Goal: Task Accomplishment & Management: Complete application form

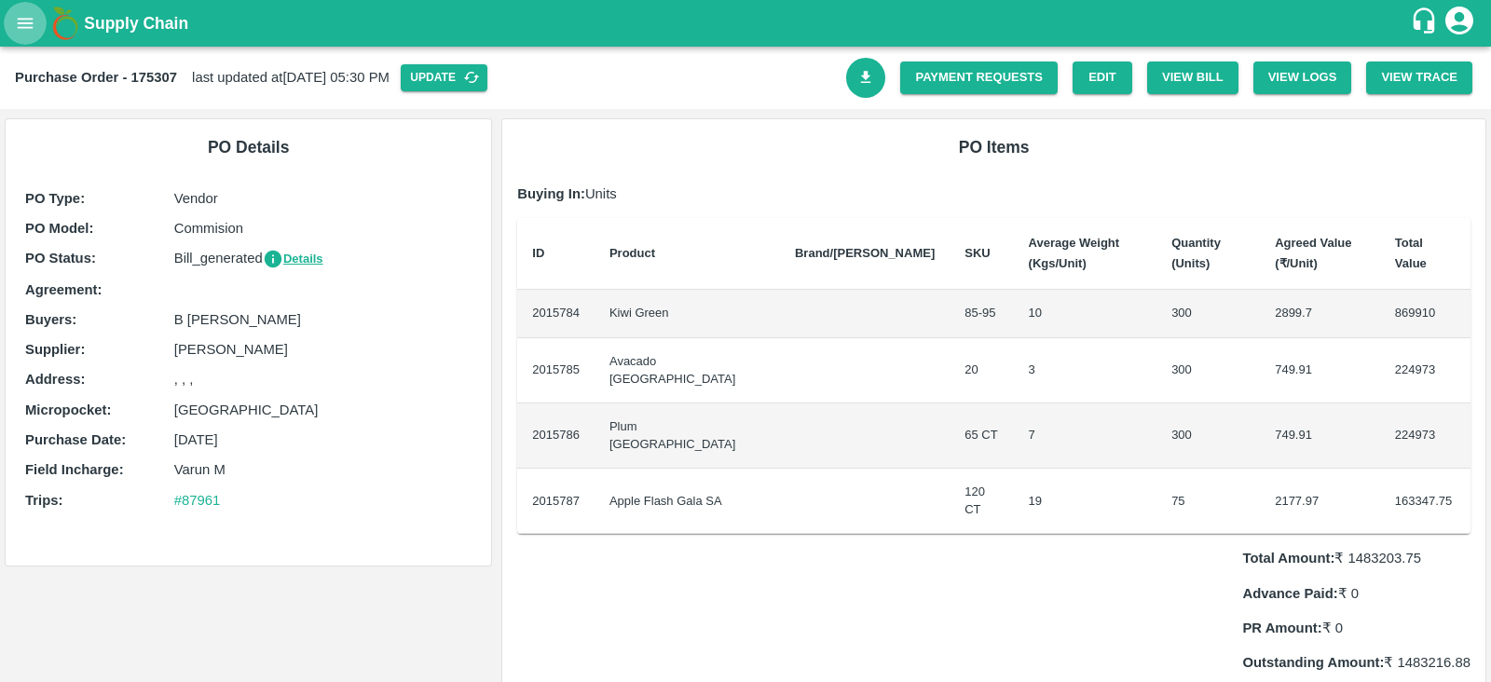
click at [25, 18] on icon "open drawer" at bounding box center [26, 23] width 16 height 10
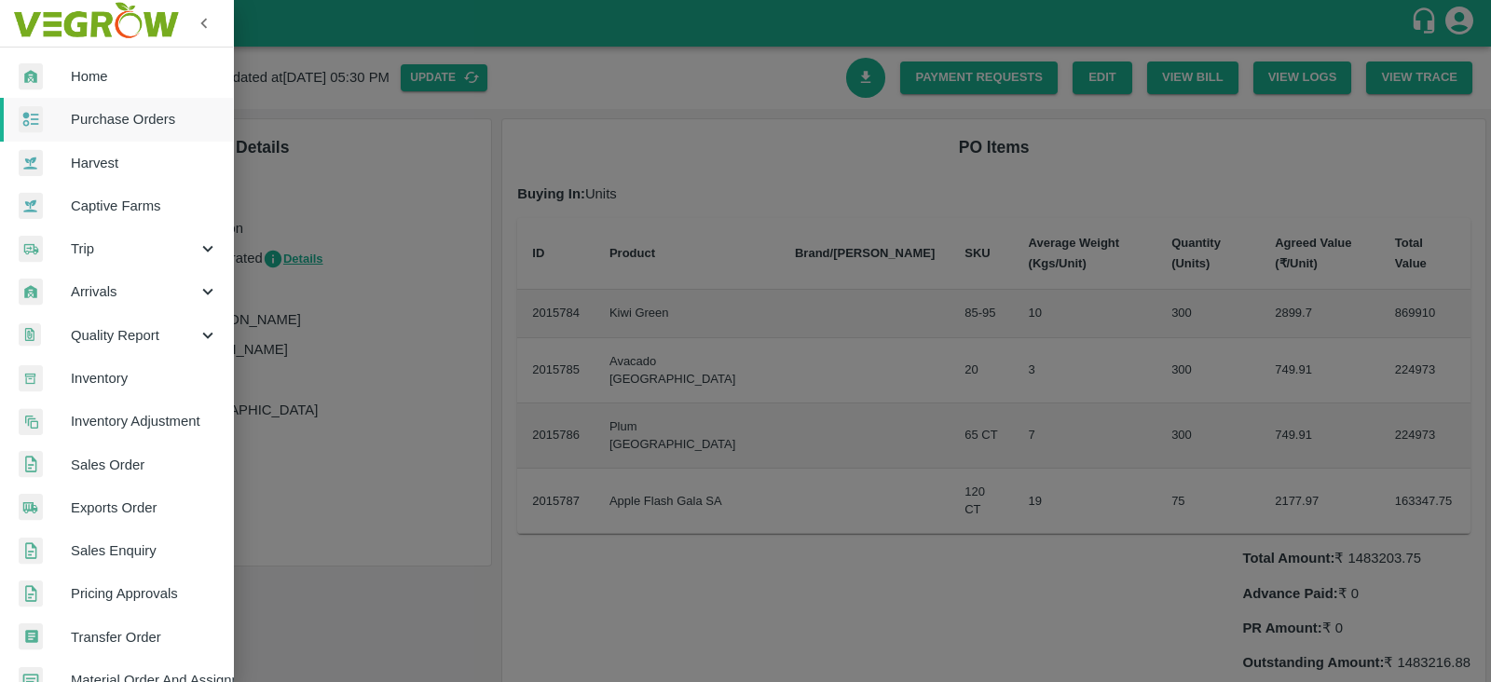
click at [100, 69] on span "Home" at bounding box center [144, 76] width 147 height 21
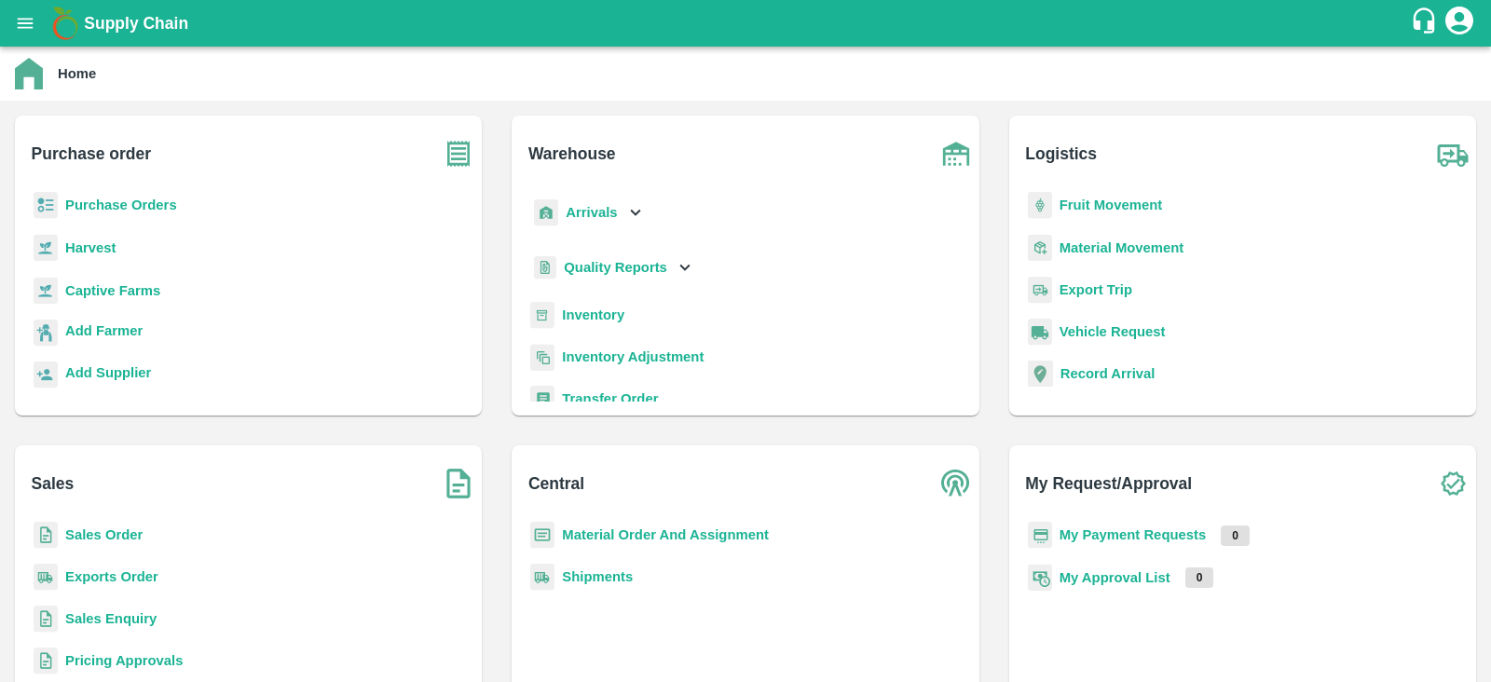
click at [108, 532] on b "Sales Order" at bounding box center [103, 535] width 77 height 15
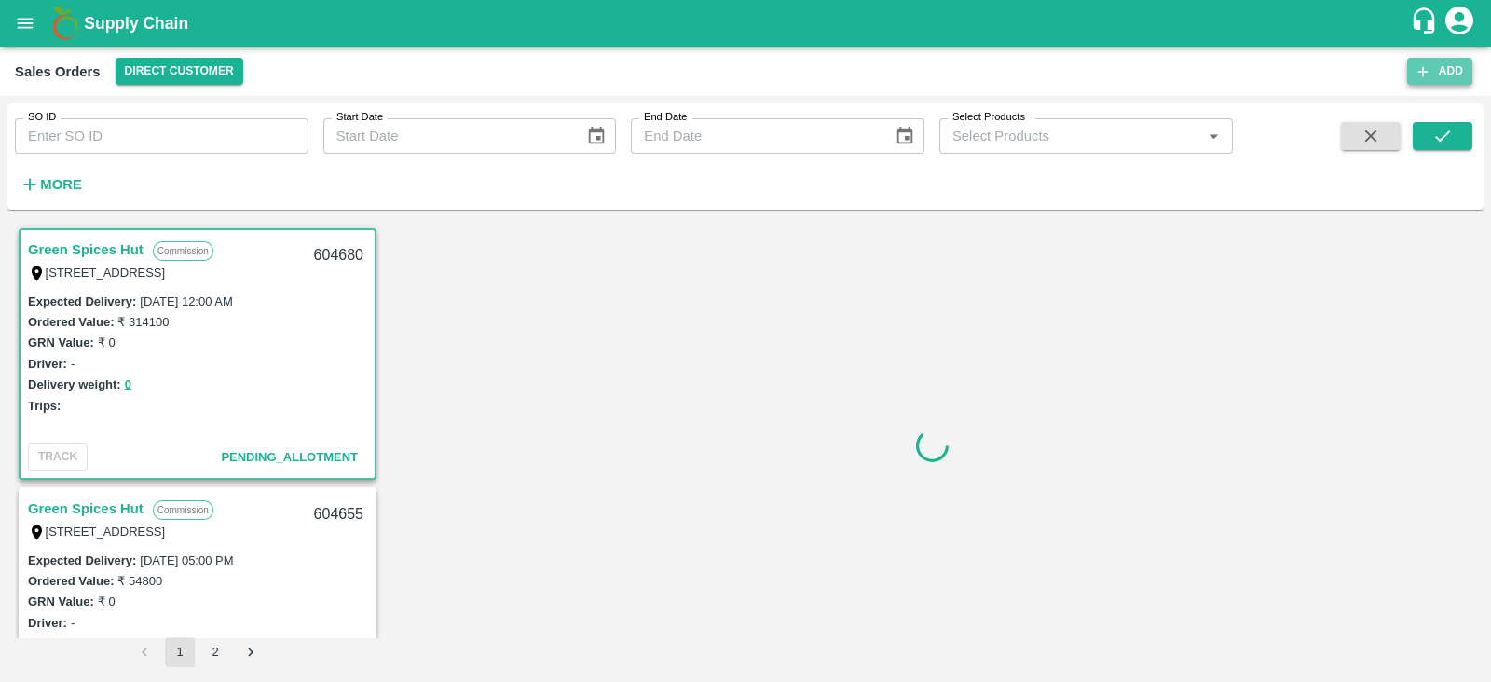
click at [1418, 81] on button "Add" at bounding box center [1439, 71] width 65 height 27
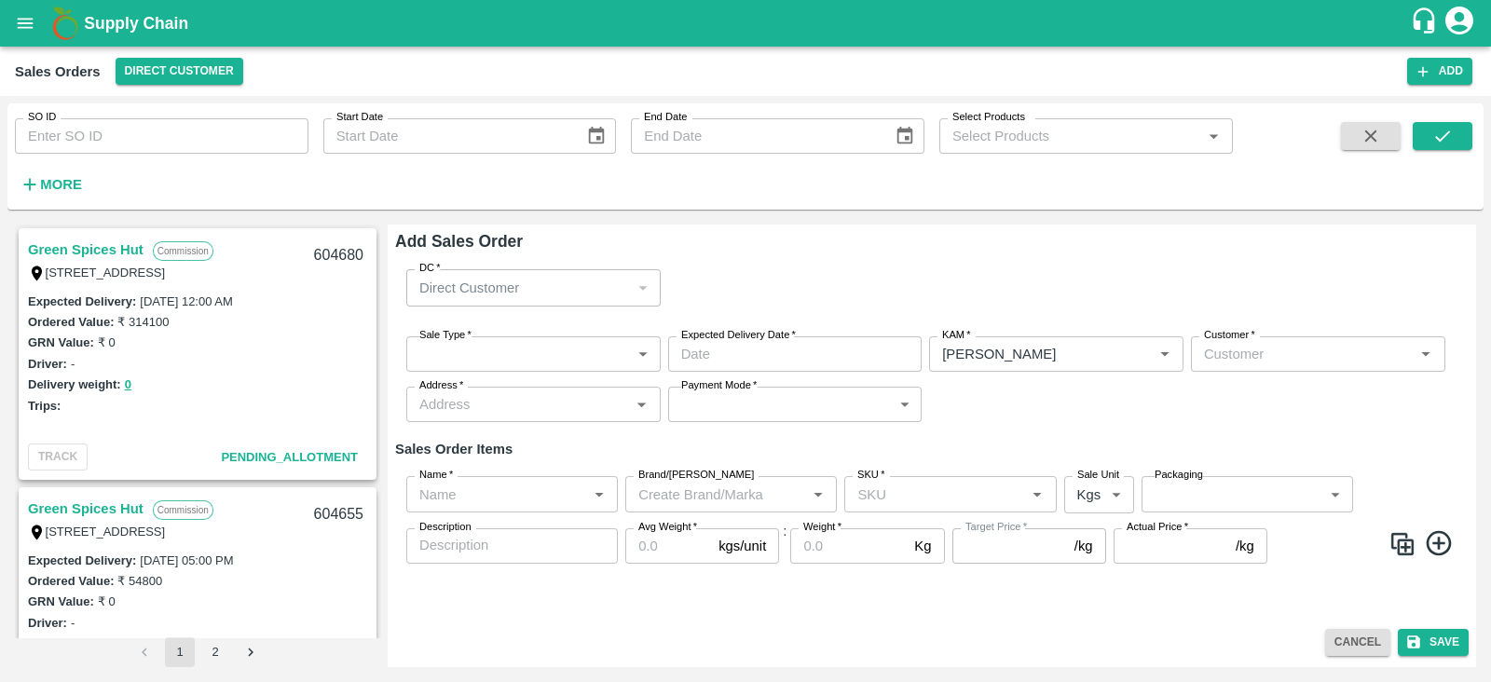
type input "[PERSON_NAME]"
click at [541, 290] on div "Direct Customer" at bounding box center [525, 288] width 212 height 21
click at [581, 286] on div "Direct Customer" at bounding box center [525, 288] width 212 height 21
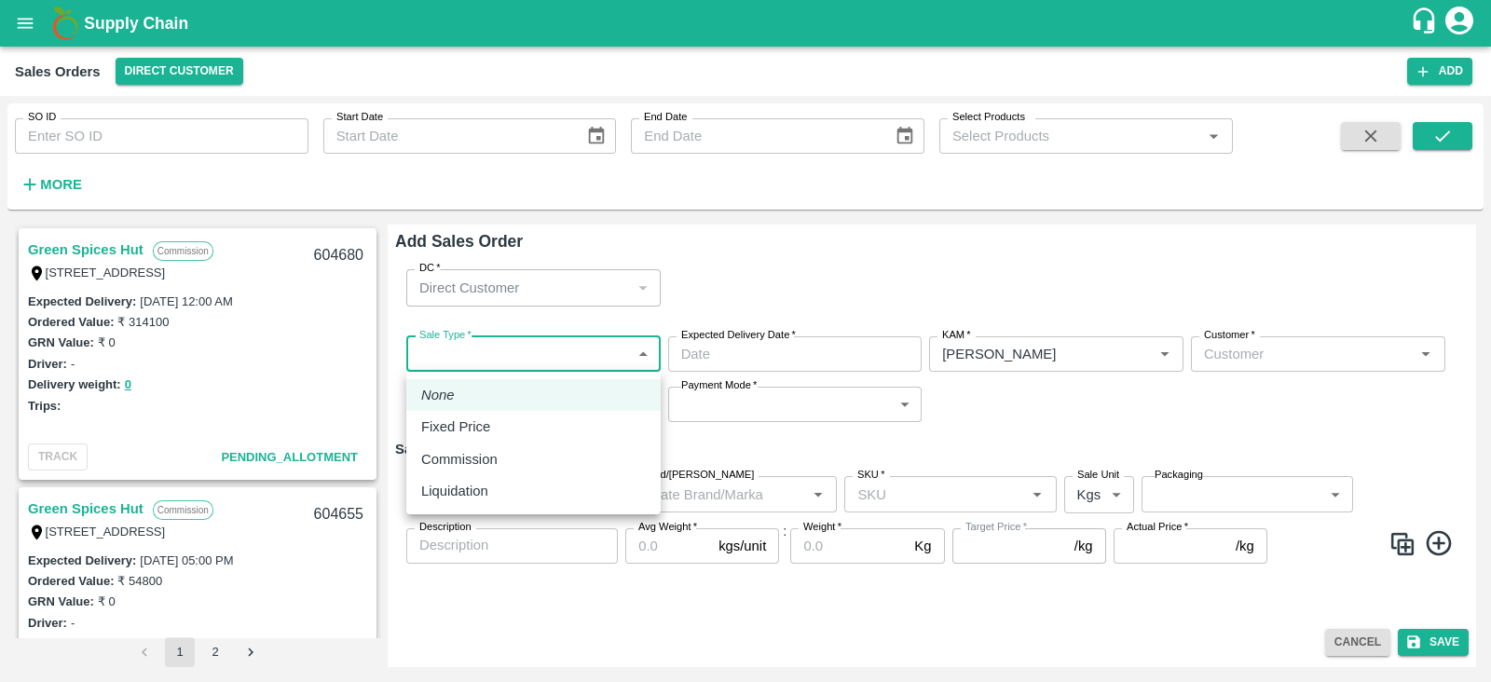
click at [610, 343] on body "Supply Chain Sales Orders Direct Customer Add SO ID SO ID Start Date Start Date…" at bounding box center [745, 341] width 1491 height 682
click at [489, 421] on p "Fixed Price" at bounding box center [455, 427] width 69 height 21
type input "1"
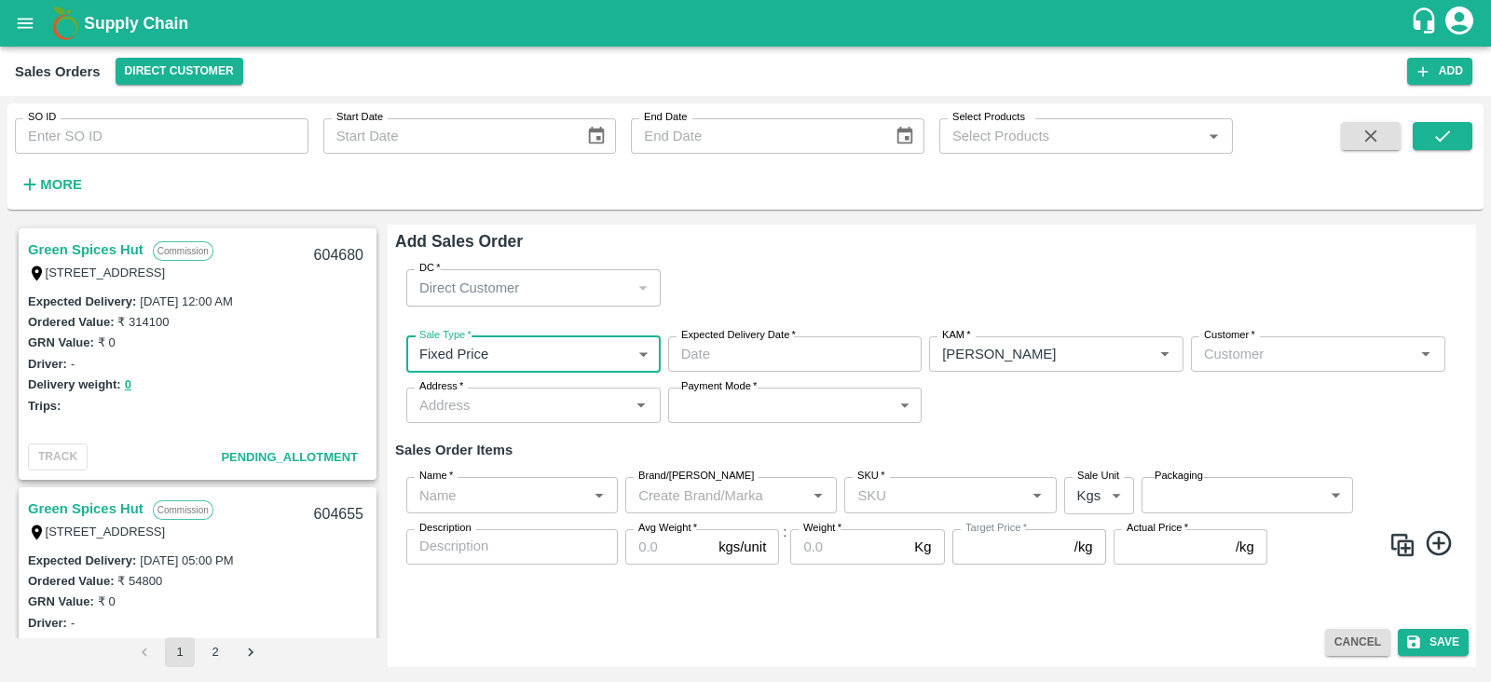
type input "DD/MM/YYYY hh:mm aa"
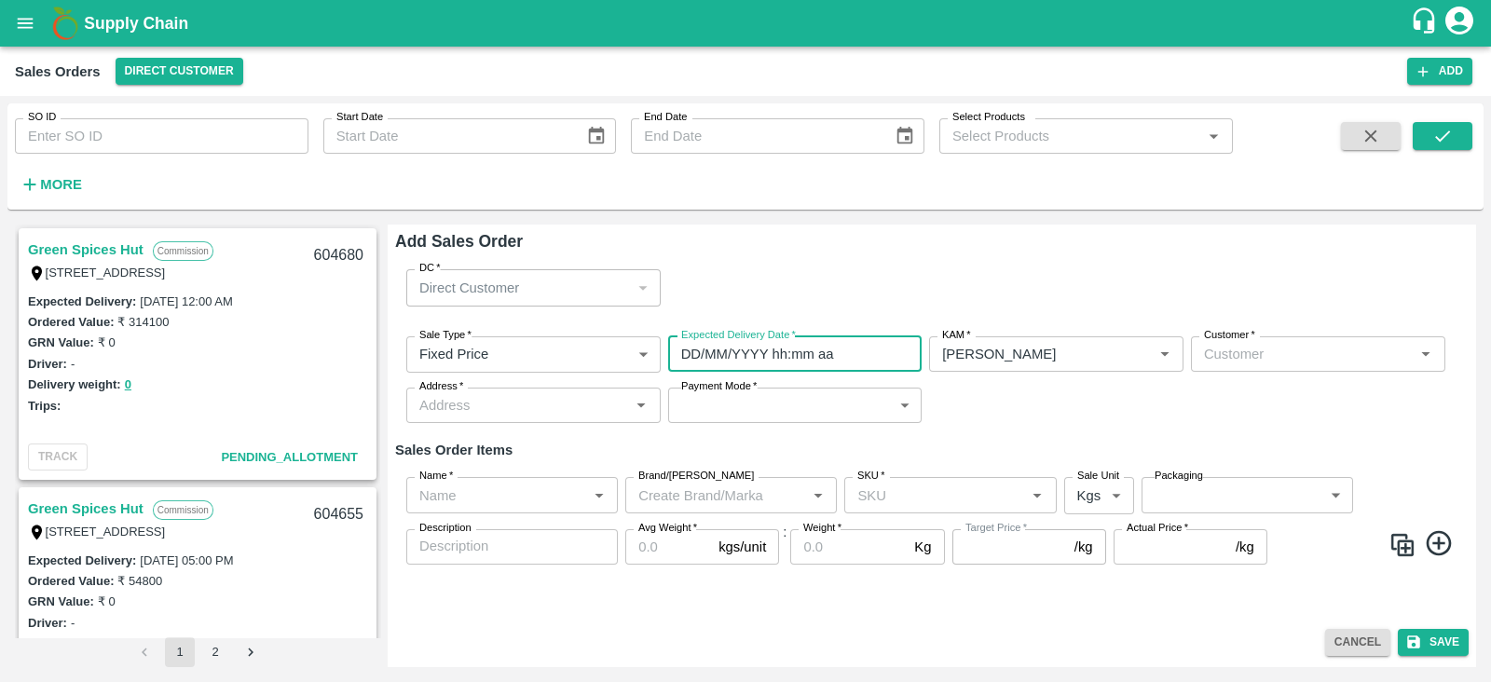
click at [765, 364] on input "DD/MM/YYYY hh:mm aa" at bounding box center [788, 353] width 241 height 35
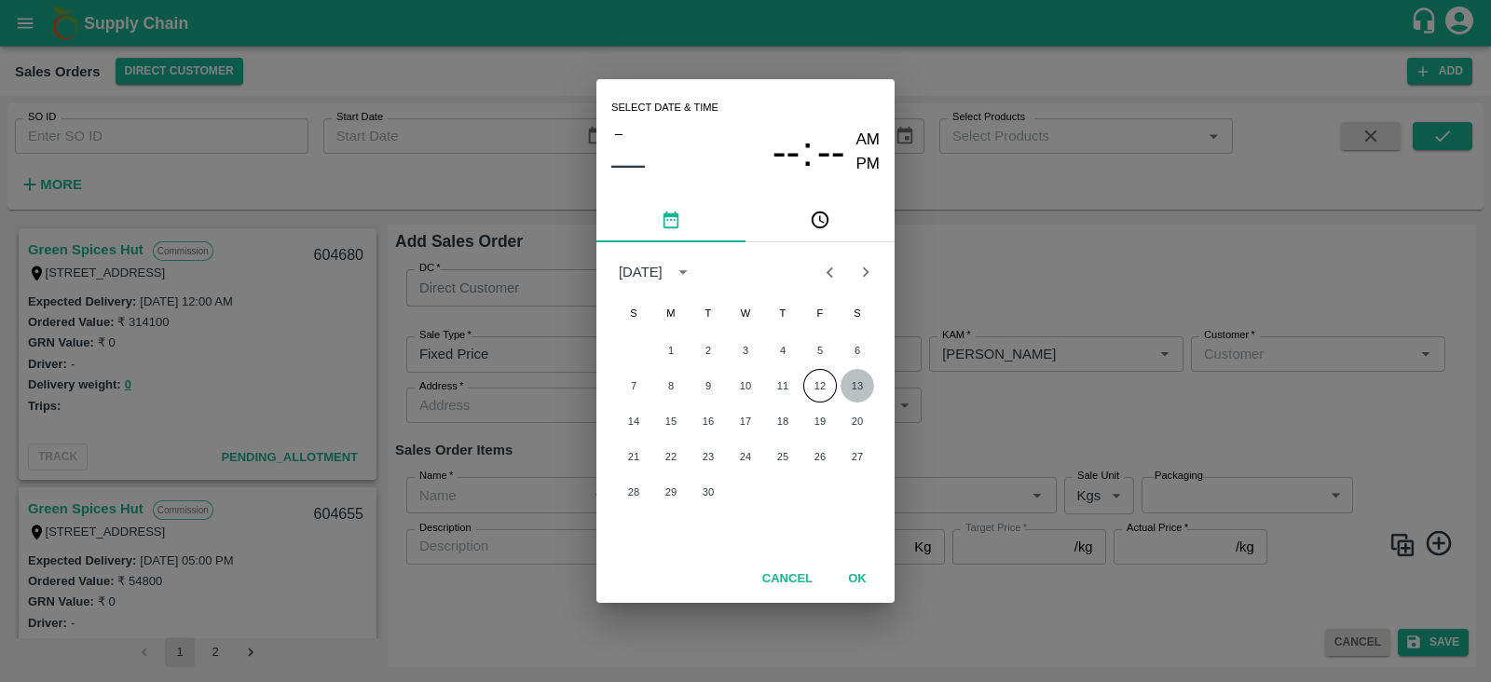
click at [860, 383] on button "13" at bounding box center [858, 386] width 34 height 34
type input "[DATE] 12:00 AM"
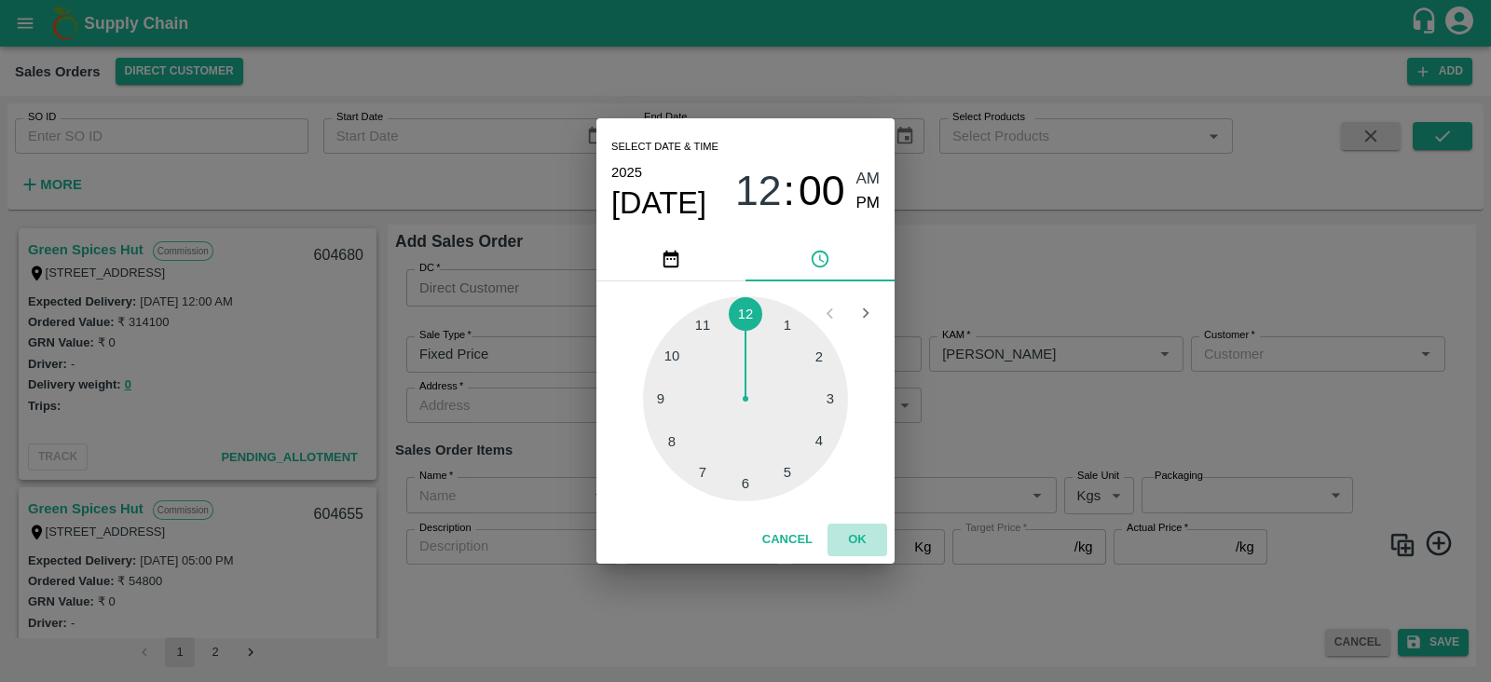
click at [856, 541] on button "OK" at bounding box center [858, 540] width 60 height 33
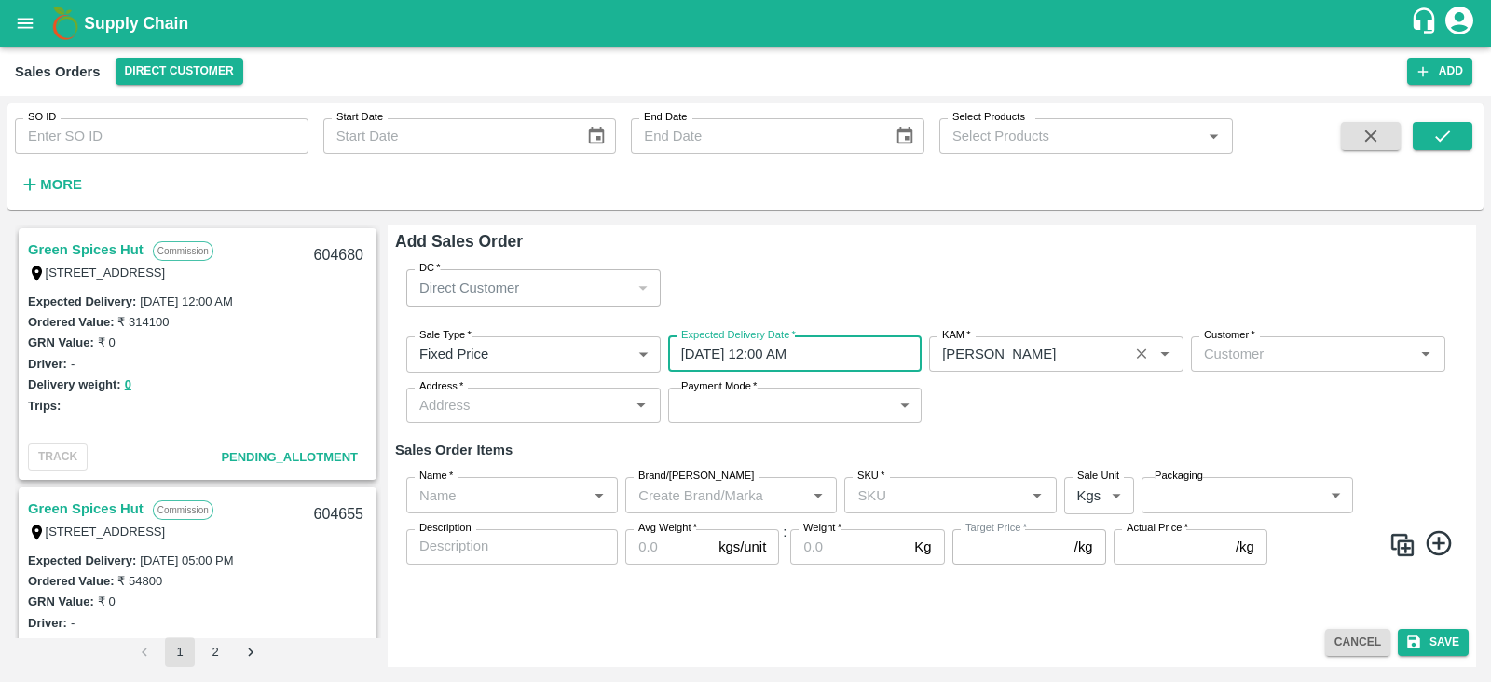
drag, startPoint x: 1133, startPoint y: 351, endPoint x: 1015, endPoint y: 342, distance: 118.7
click at [1015, 342] on div "KAM   *" at bounding box center [1056, 353] width 254 height 35
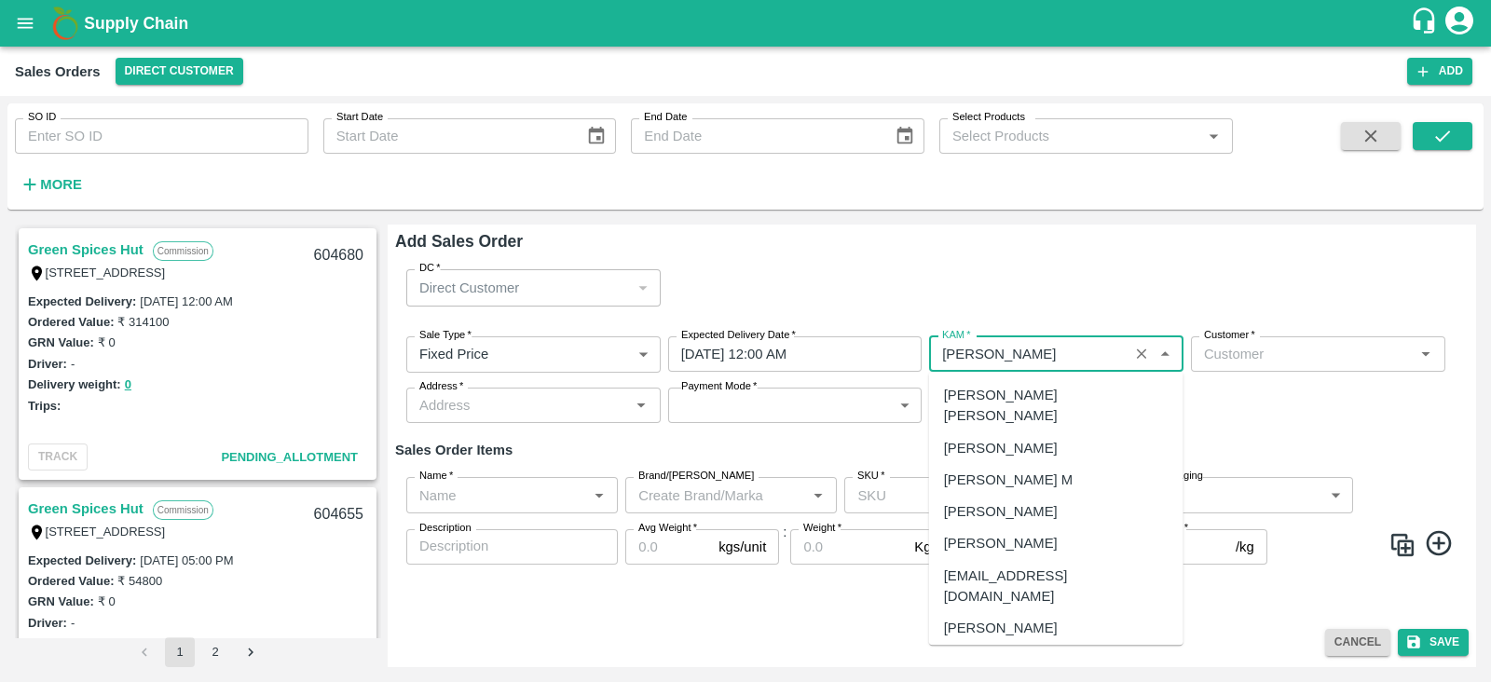
scroll to position [1331, 0]
click at [1015, 342] on input "KAM   *" at bounding box center [1029, 354] width 188 height 24
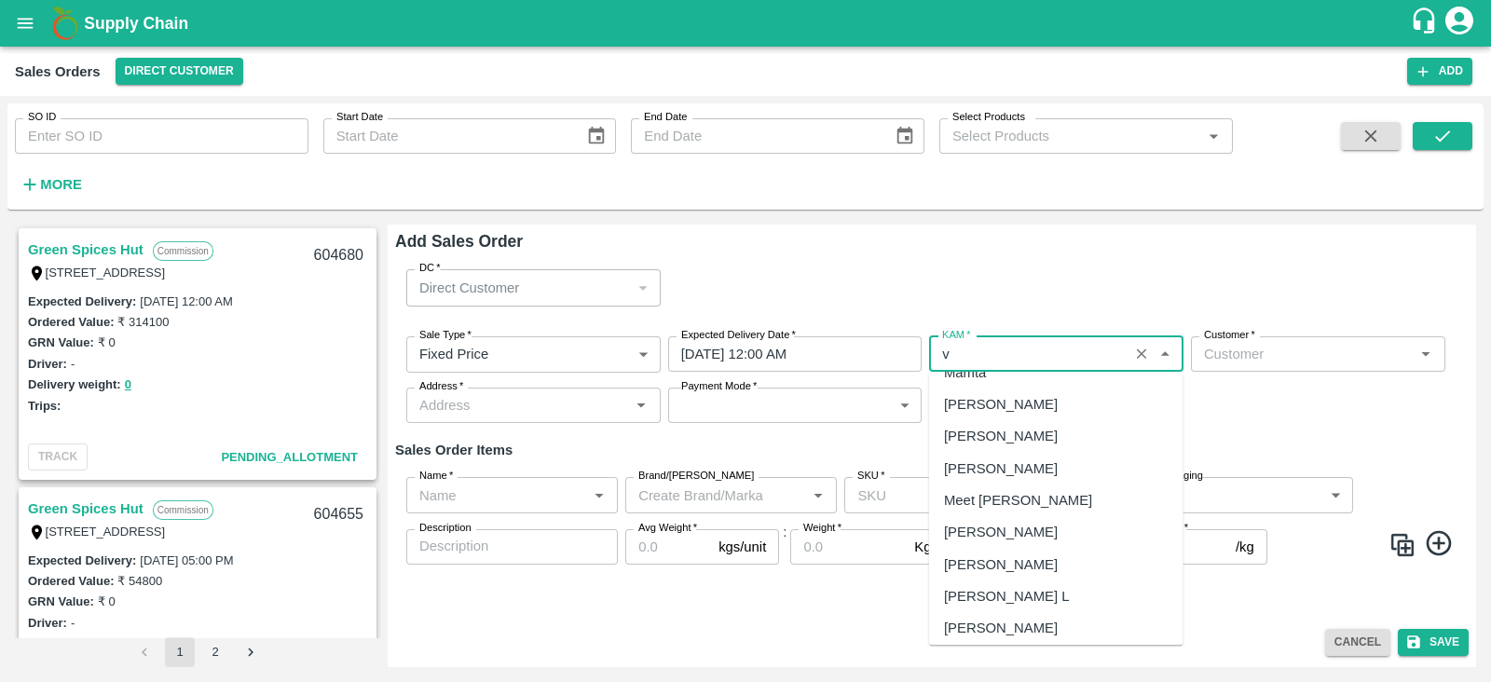
scroll to position [0, 0]
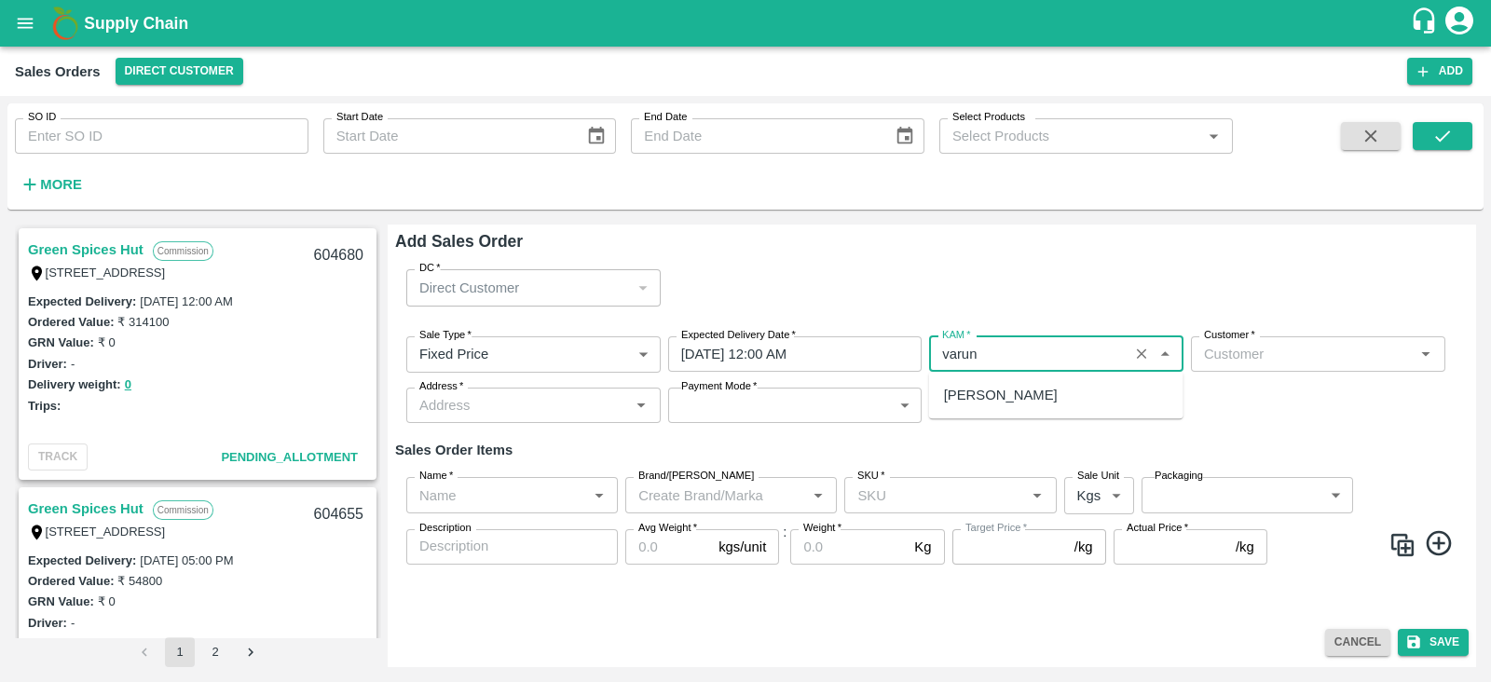
click at [1014, 388] on div "[PERSON_NAME]" at bounding box center [1001, 395] width 114 height 21
click at [1023, 388] on div "[PERSON_NAME] [PERSON_NAME]" at bounding box center [1056, 406] width 225 height 42
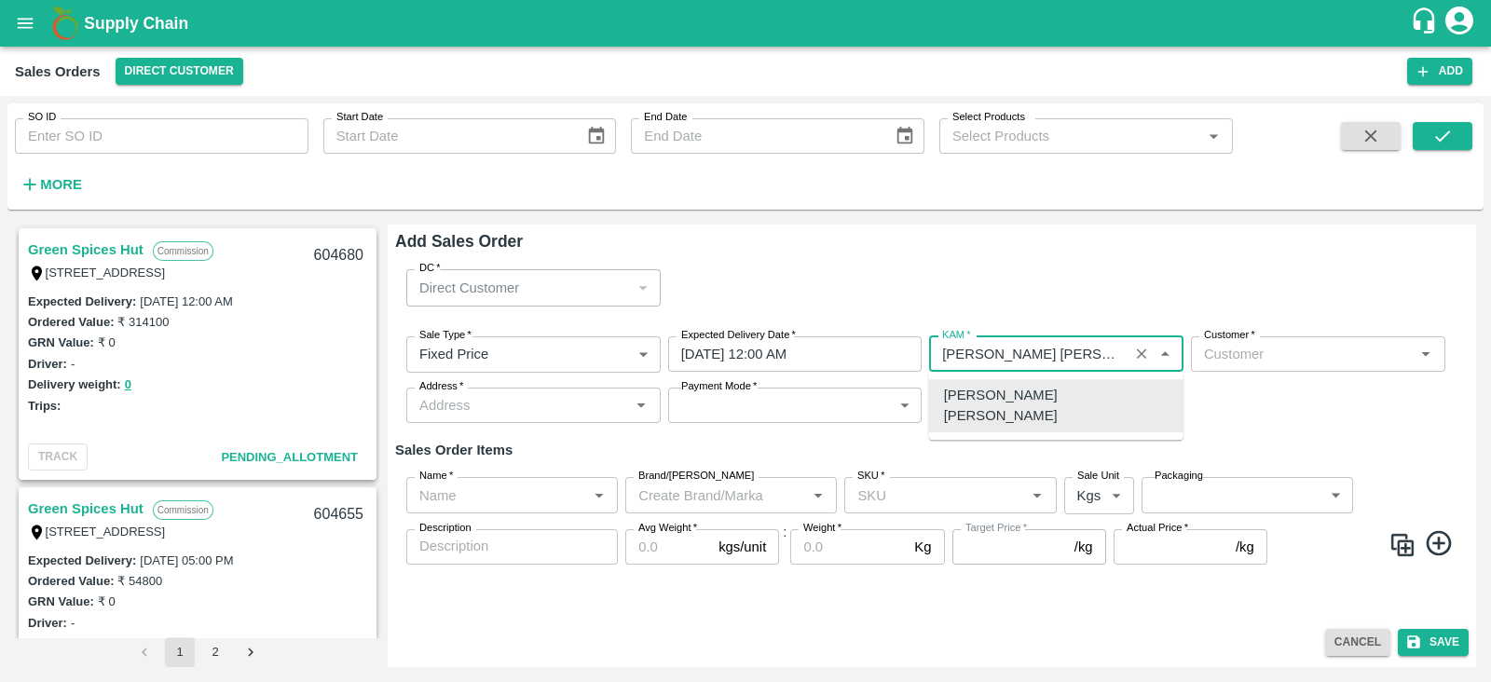
type input "[PERSON_NAME] [PERSON_NAME]"
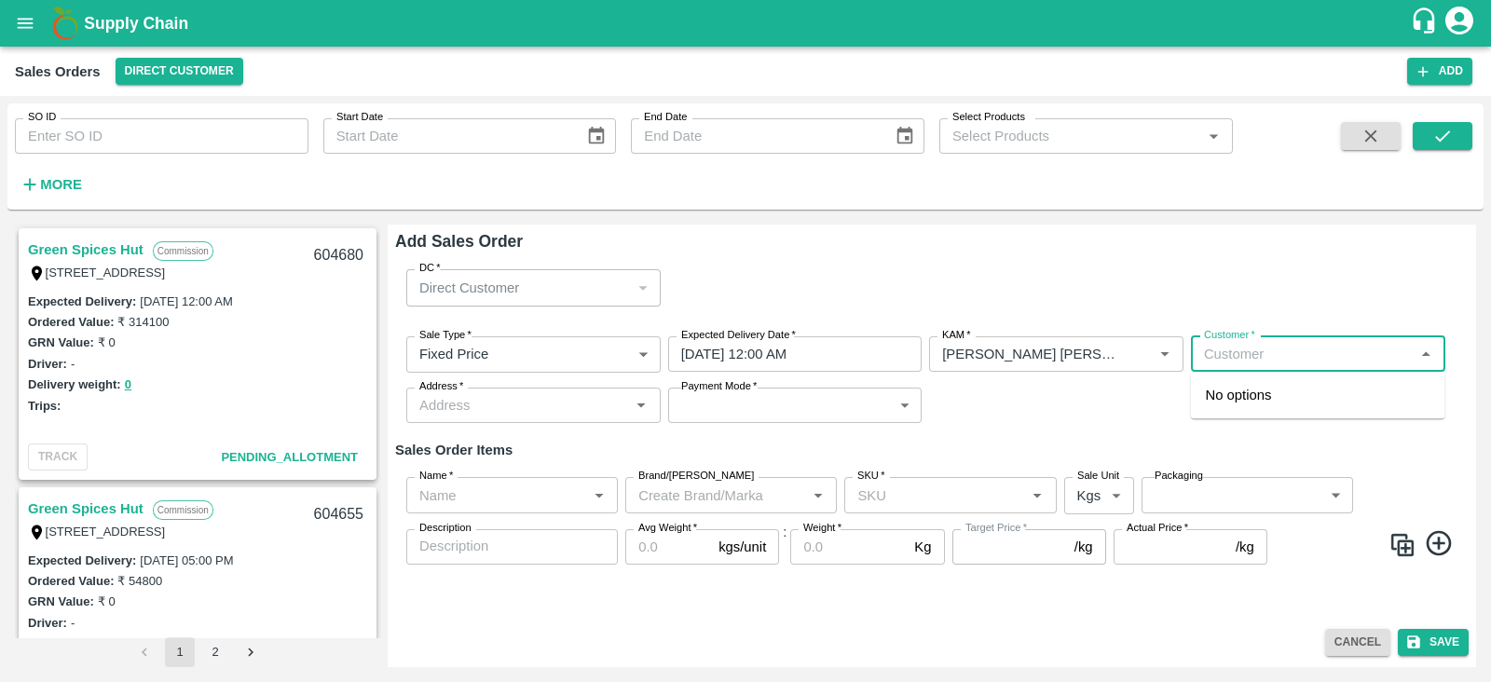
click at [1256, 356] on input "Customer   *" at bounding box center [1303, 354] width 213 height 24
type input "b"
type input "Bis"
click at [1364, 356] on input "Customer   *" at bounding box center [1303, 354] width 213 height 24
type input "bz"
